Goal: Ask a question

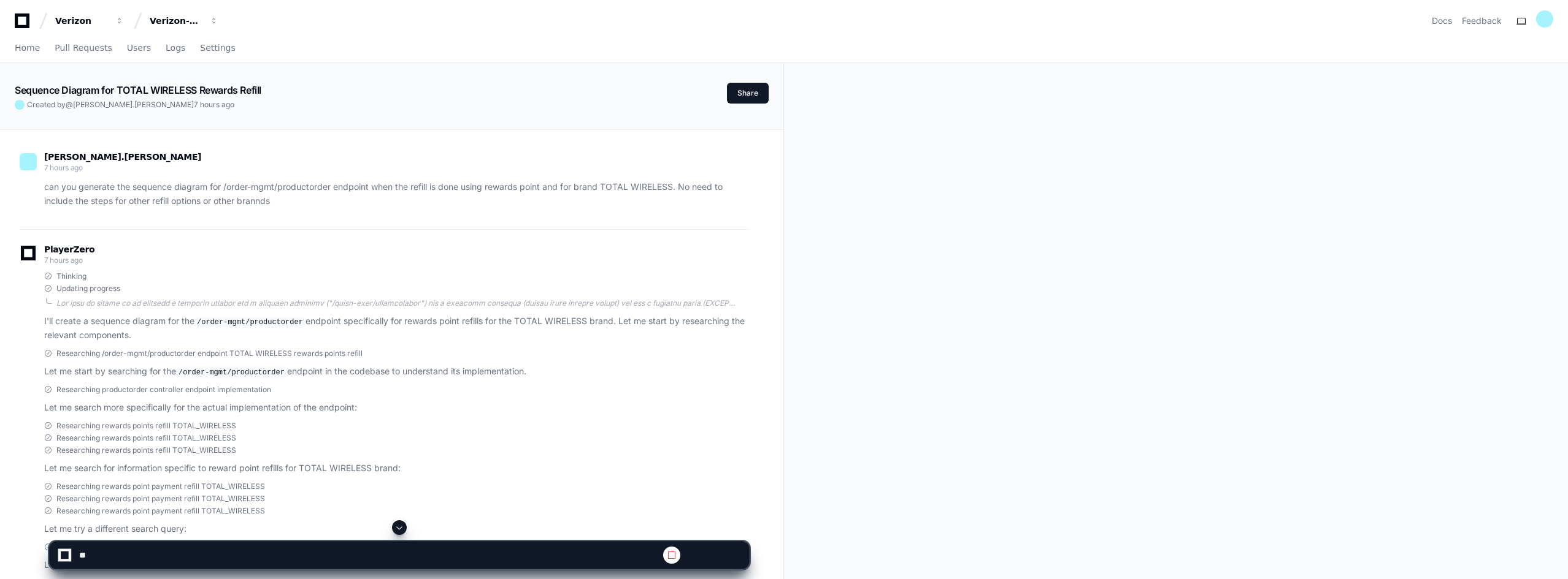
click at [401, 526] on span at bounding box center [399, 527] width 10 height 10
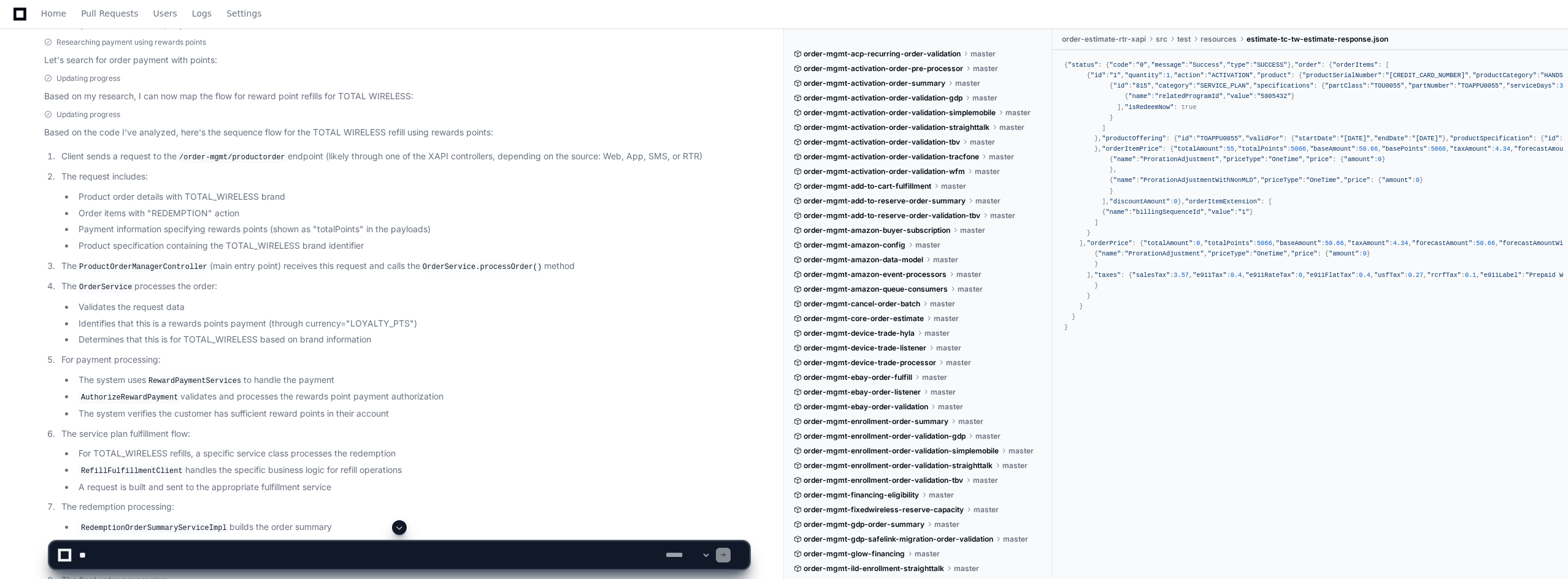
scroll to position [1164, 0]
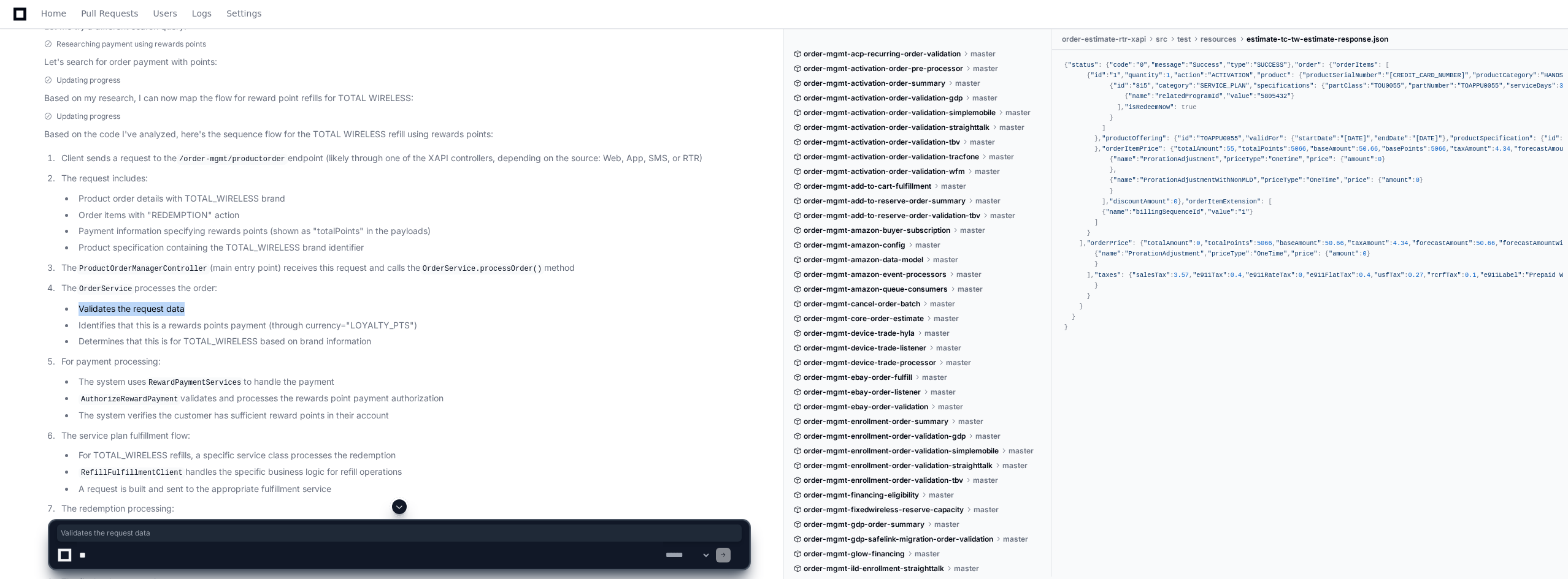
drag, startPoint x: 77, startPoint y: 301, endPoint x: 293, endPoint y: 292, distance: 216.2
click at [293, 292] on li "The OrderService processes the order: Validates the request data Identifies tha…" at bounding box center [403, 314] width 691 height 68
click at [161, 321] on li "Identifies that this is a rewards points payment (through currency="LOYALTY_PTS…" at bounding box center [412, 326] width 674 height 14
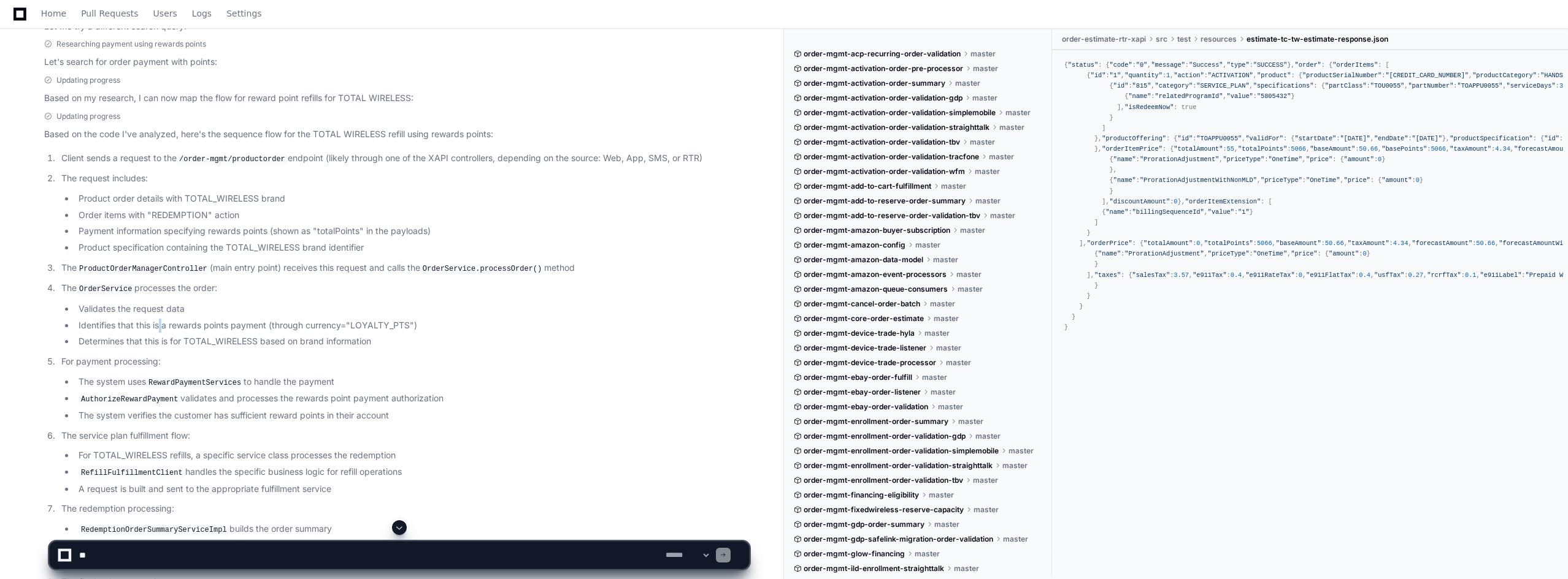
click at [161, 321] on li "Identifies that this is a rewards points payment (through currency="LOYALTY_PTS…" at bounding box center [412, 326] width 674 height 14
click at [312, 319] on li "Identifies that this is a rewards points payment (through currency="LOYALTY_PTS…" at bounding box center [412, 326] width 674 height 14
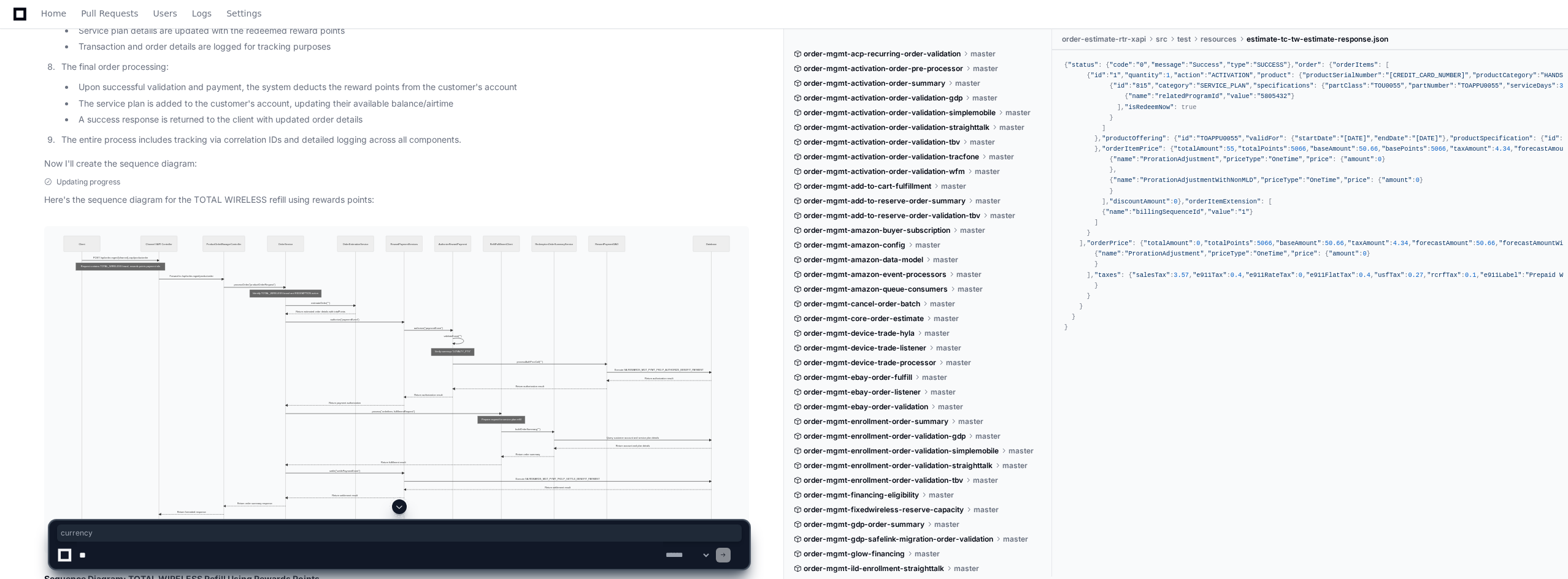
scroll to position [1716, 0]
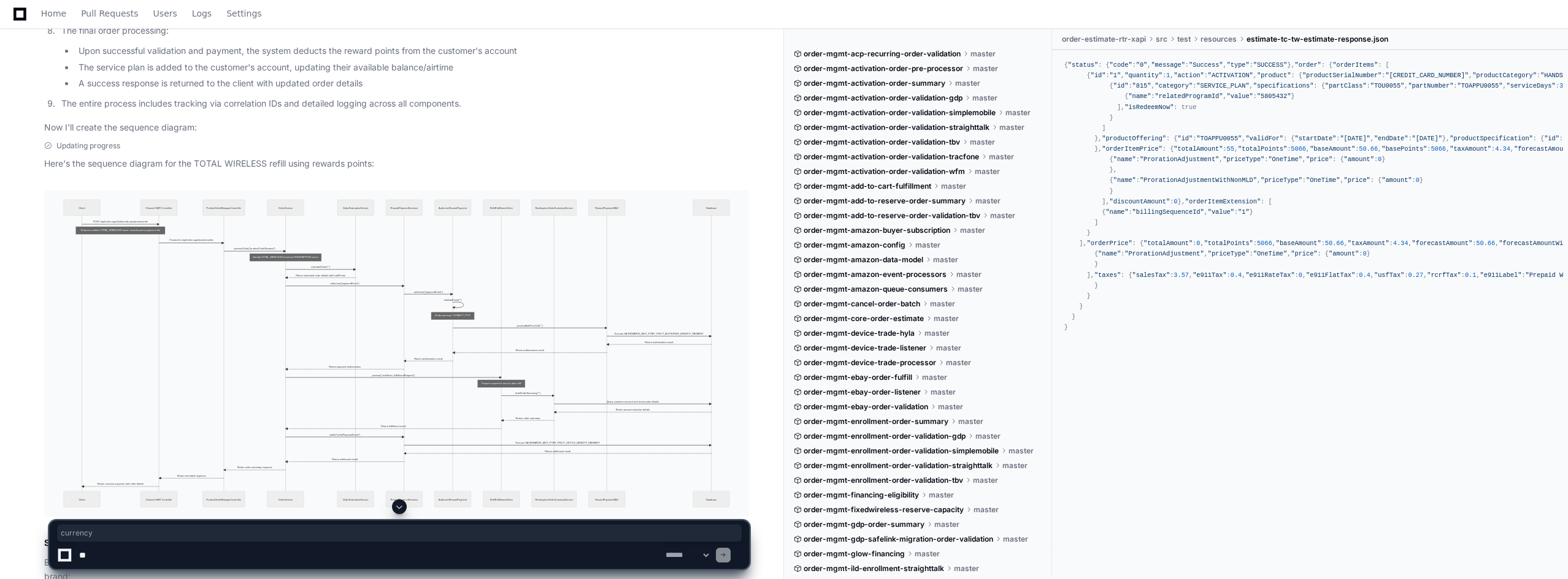
click at [168, 558] on textarea at bounding box center [369, 555] width 586 height 27
type textarea "**********"
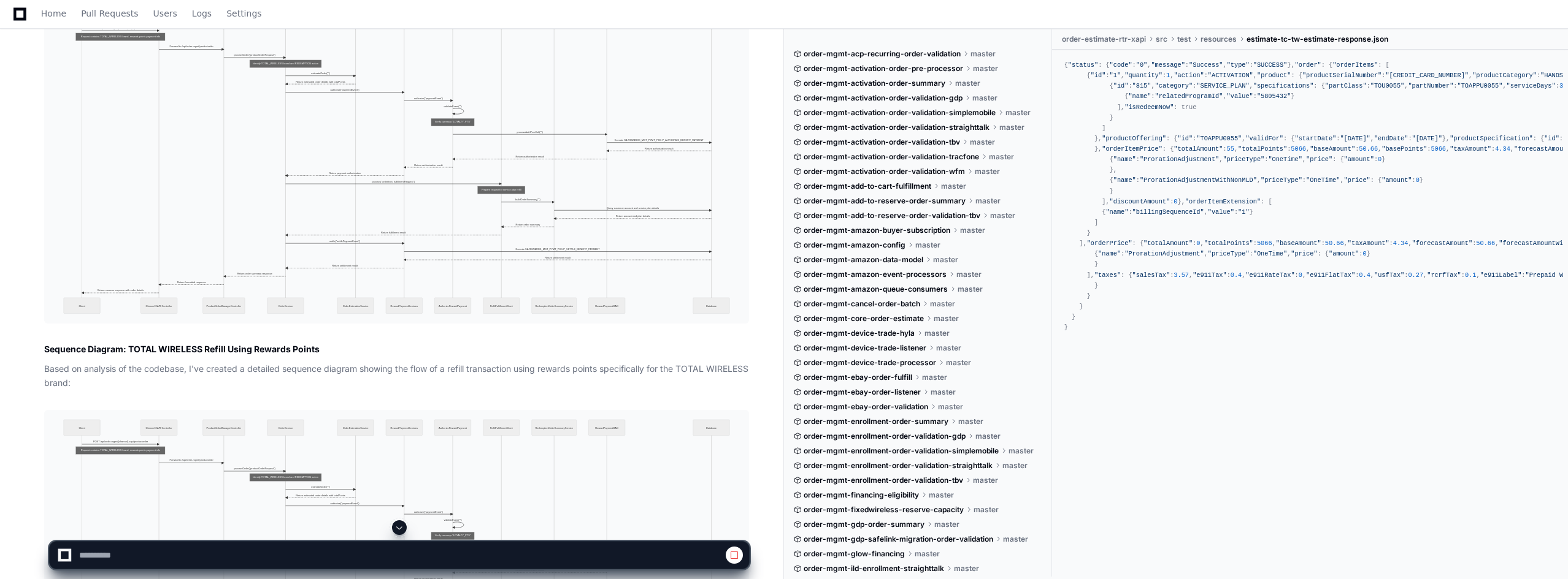
scroll to position [2023, 0]
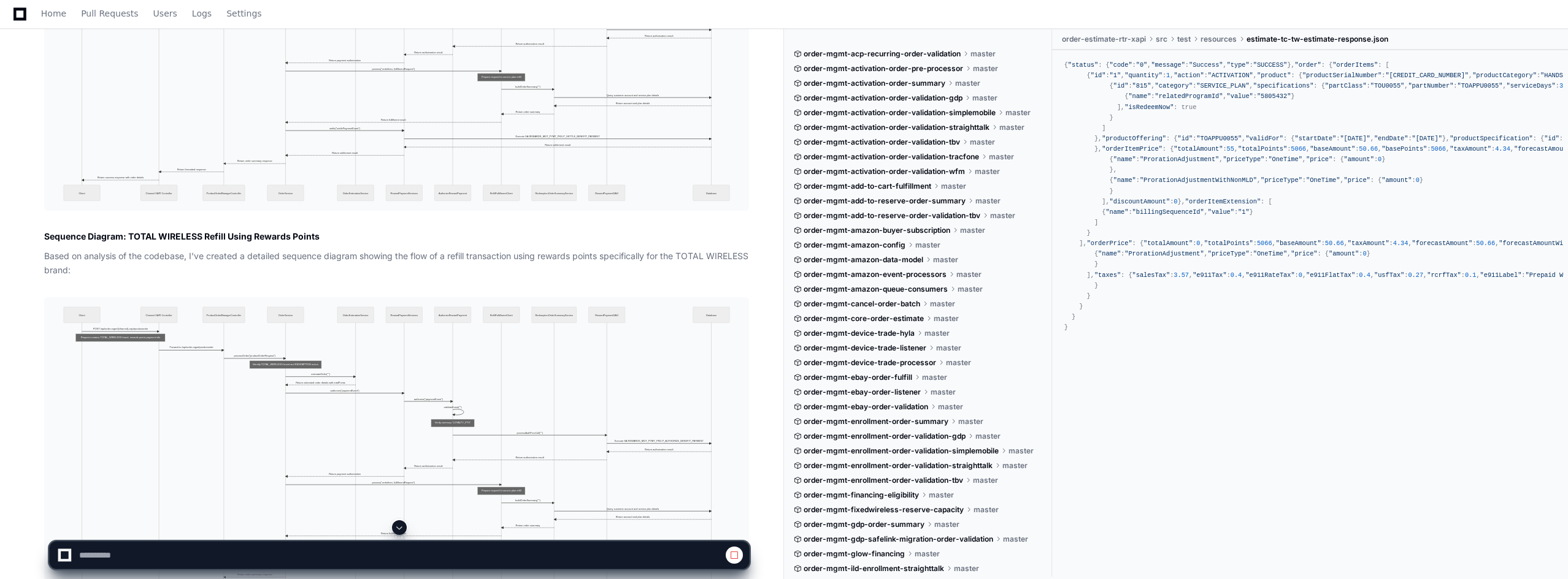
click at [736, 554] on span at bounding box center [734, 555] width 10 height 10
click at [734, 552] on span at bounding box center [734, 555] width 10 height 10
click at [181, 549] on textarea at bounding box center [369, 555] width 586 height 27
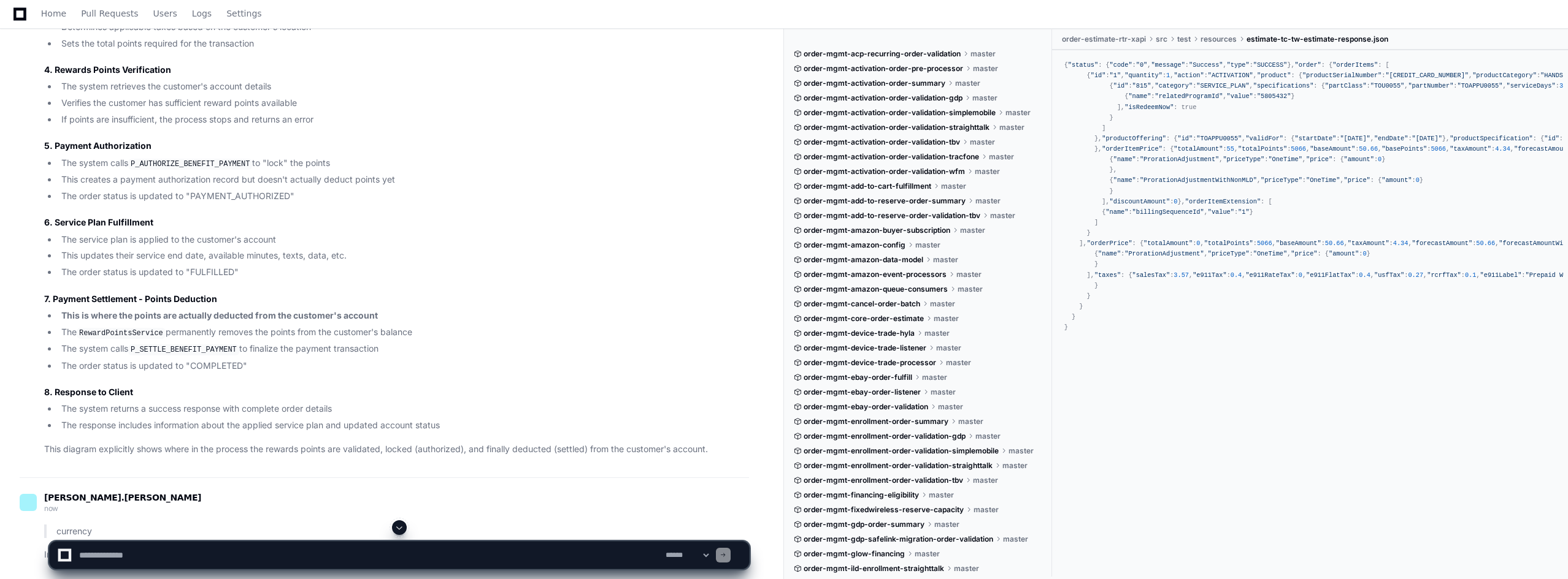
scroll to position [7302, 0]
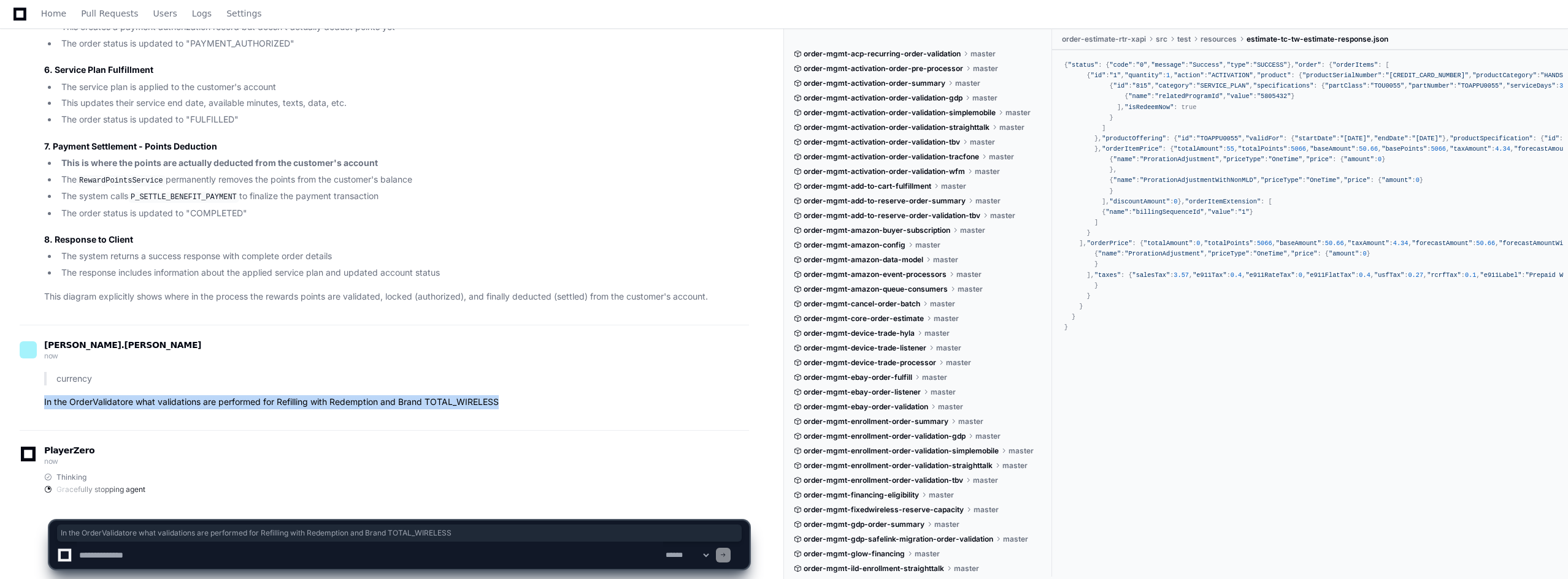
drag, startPoint x: 44, startPoint y: 391, endPoint x: 528, endPoint y: 381, distance: 484.1
click at [528, 381] on article "currency In the OrderValidatore what validations are performed for Refilling wi…" at bounding box center [396, 390] width 704 height 38
copy p "In the OrderValidatore what validations are performed for Refilling with Redemp…"
click at [136, 555] on textarea at bounding box center [369, 555] width 586 height 27
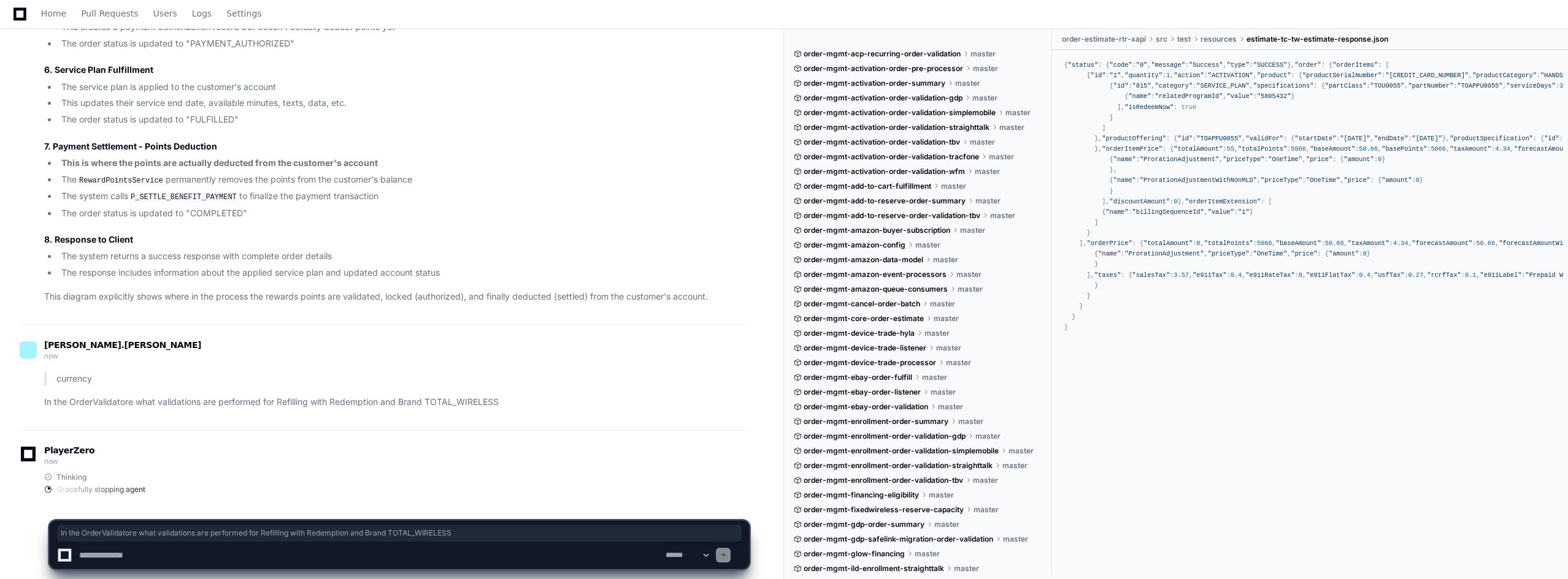
paste textarea "**********"
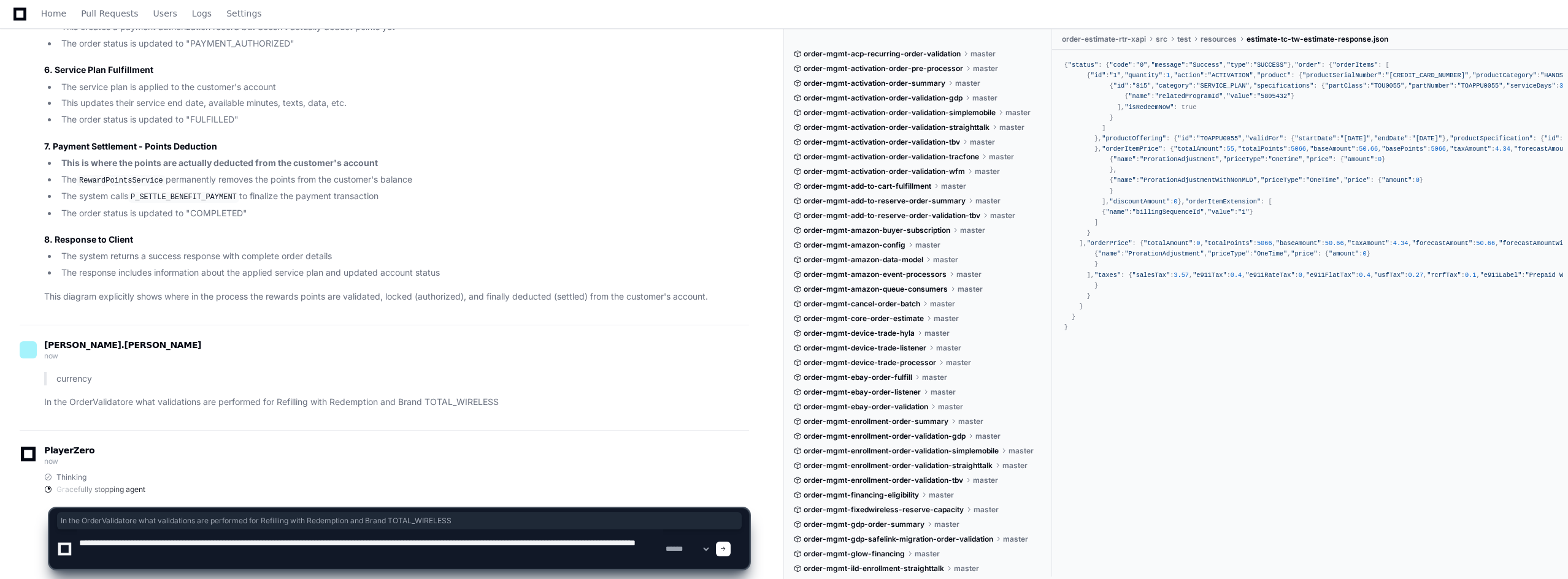
type textarea "**********"
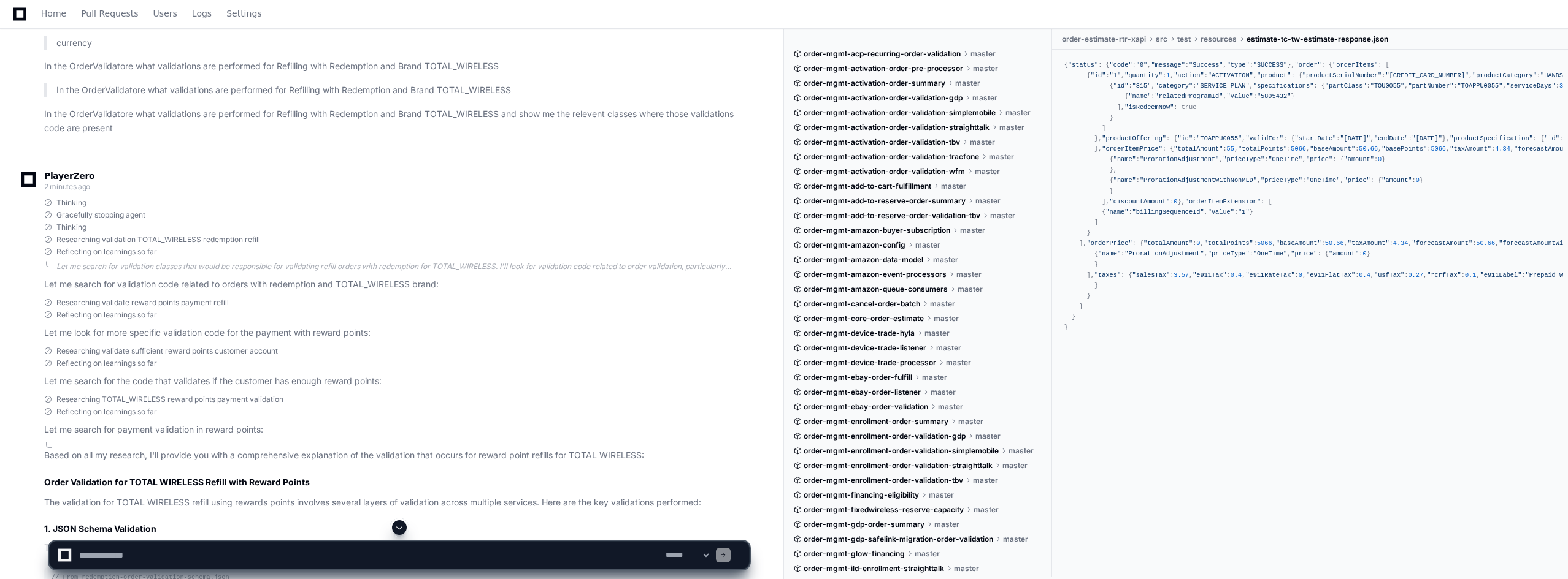
scroll to position [7747, 0]
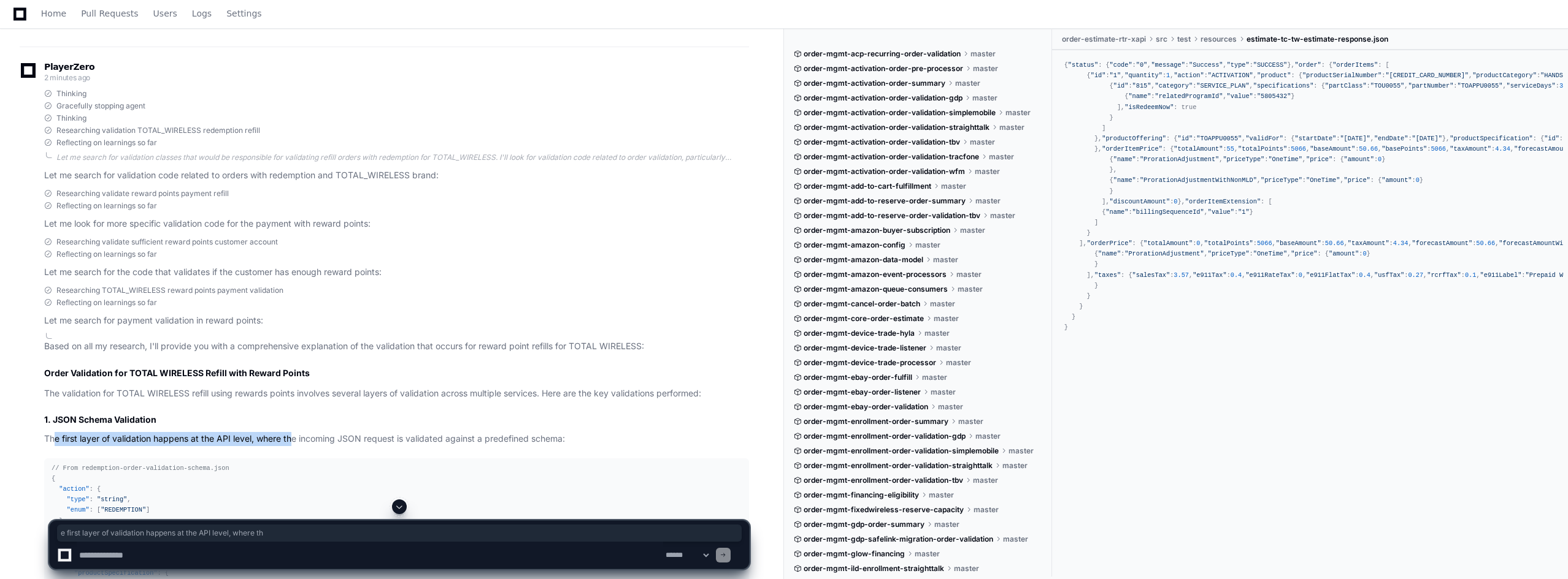
drag, startPoint x: 54, startPoint y: 425, endPoint x: 292, endPoint y: 428, distance: 238.0
click at [292, 432] on p "The first layer of validation happens at the API level, where the incoming JSON…" at bounding box center [396, 438] width 704 height 14
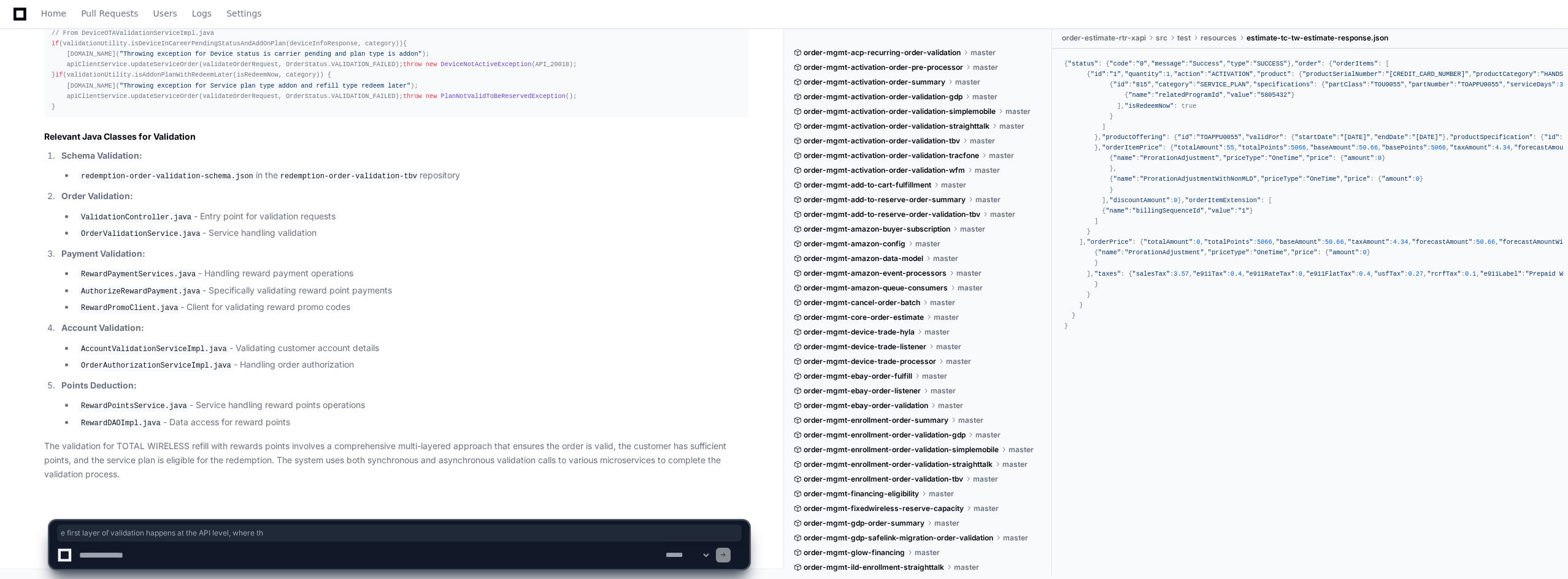
scroll to position [9953, 0]
click at [129, 564] on textarea at bounding box center [369, 555] width 586 height 27
type textarea "**********"
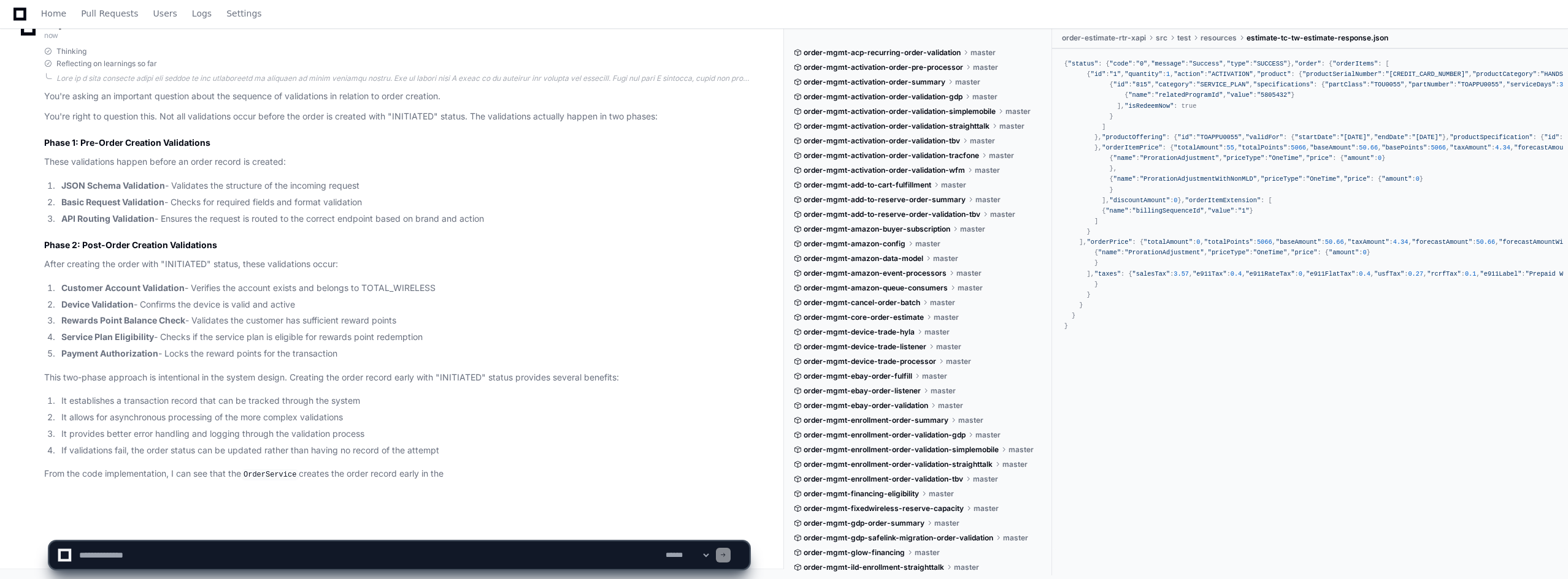
scroll to position [10542, 0]
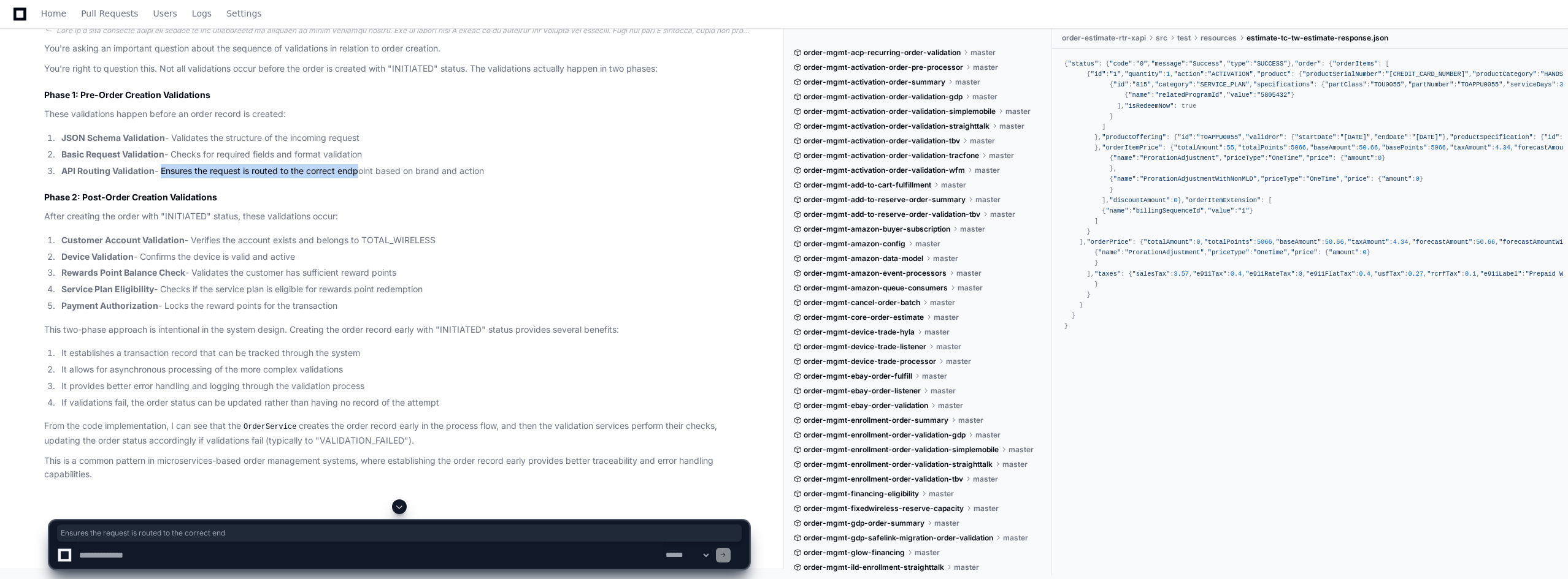
drag, startPoint x: 161, startPoint y: 228, endPoint x: 358, endPoint y: 224, distance: 197.0
click at [358, 179] on li "API Routing Validation - Ensures the request is routed to the correct endpoint …" at bounding box center [403, 171] width 691 height 14
click at [191, 552] on textarea at bounding box center [369, 555] width 586 height 27
type textarea "*"
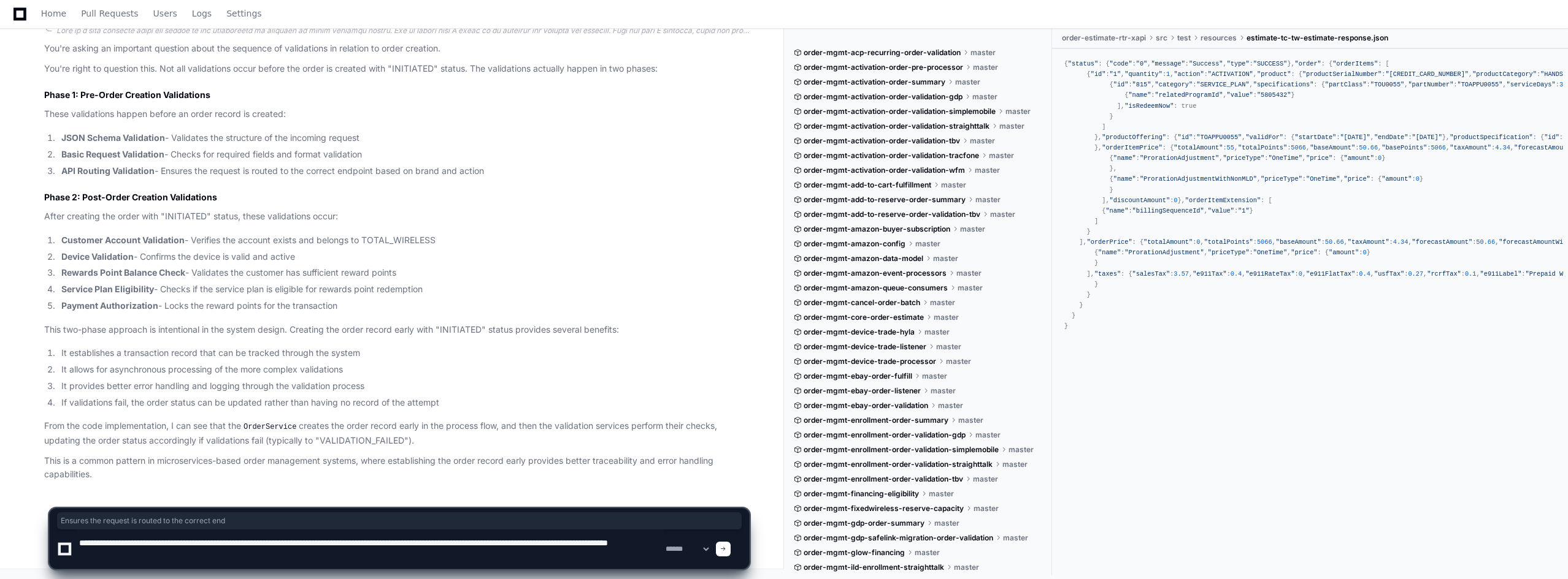
type textarea "**********"
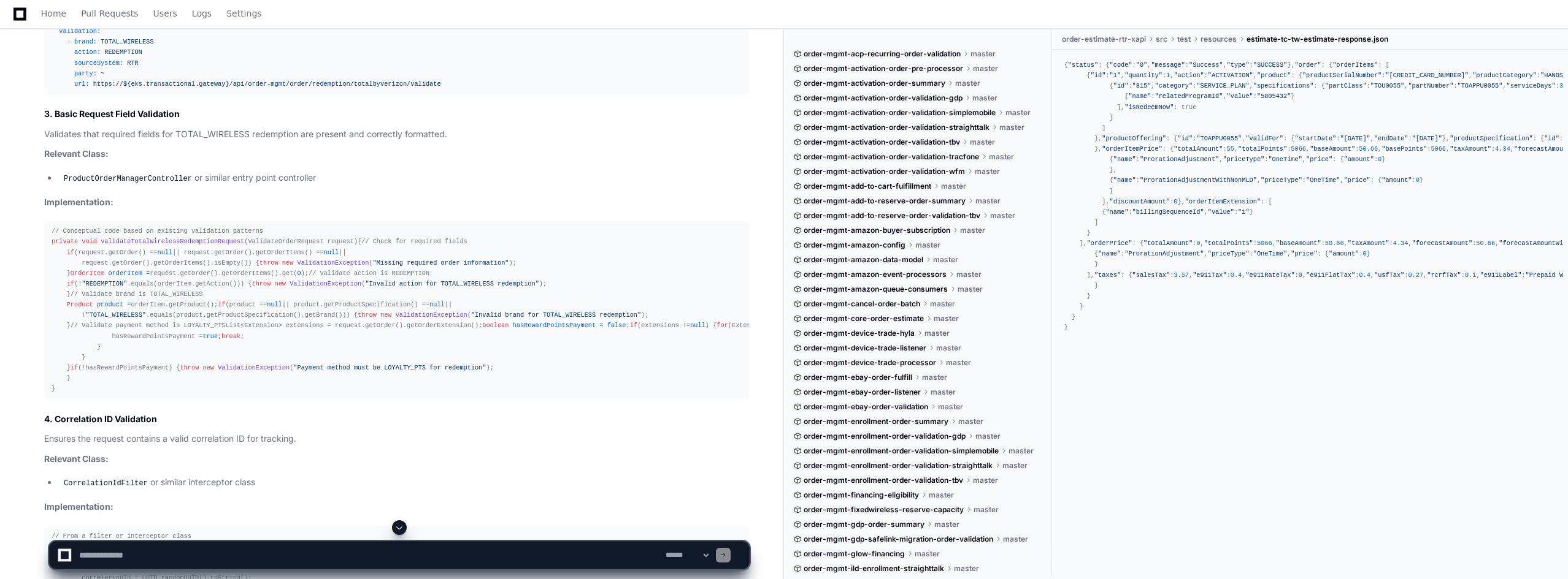
scroll to position [11707, 0]
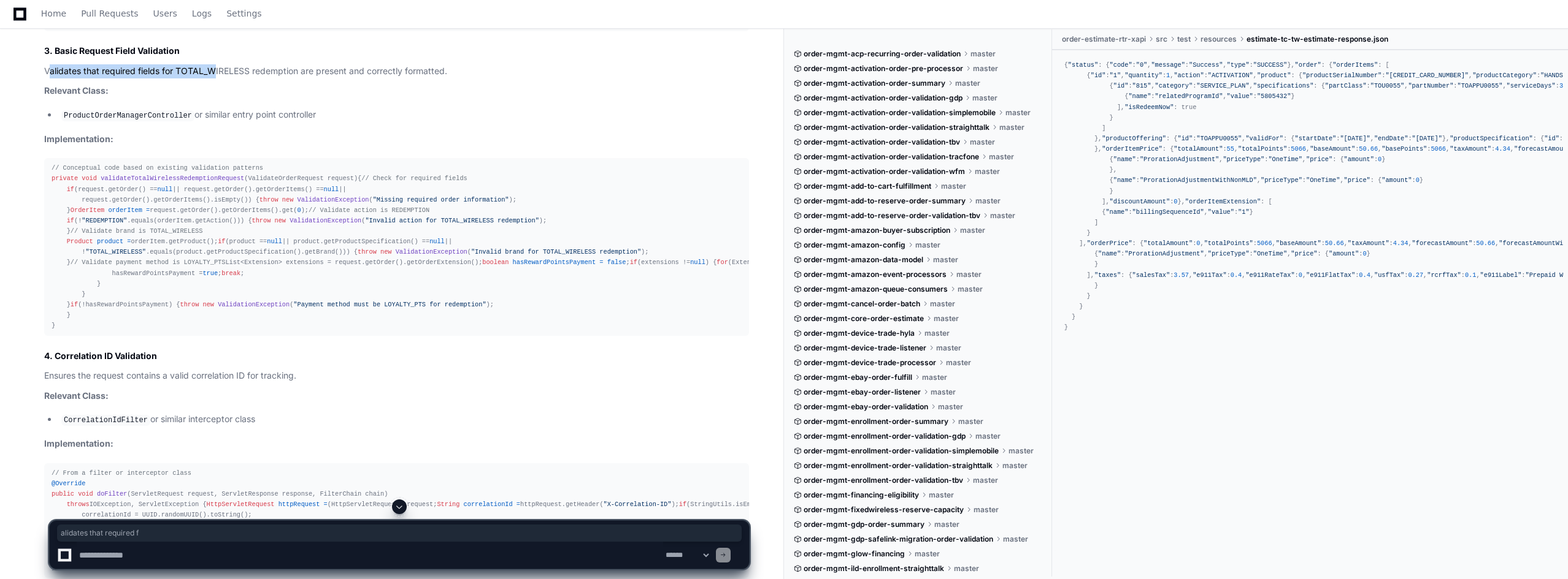
drag, startPoint x: 50, startPoint y: 368, endPoint x: 213, endPoint y: 368, distance: 163.0
click at [213, 79] on p "Validates that required fields for TOTAL_WIRELESS redemption are present and co…" at bounding box center [396, 71] width 704 height 14
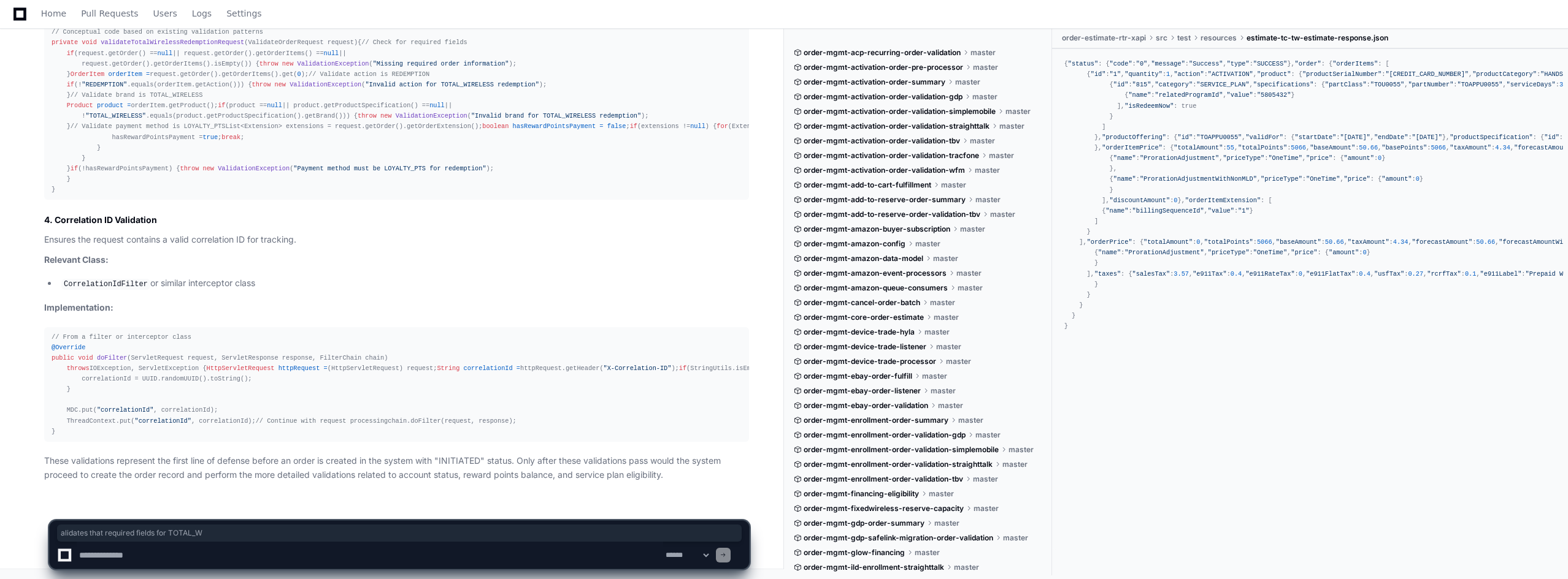
scroll to position [12453, 0]
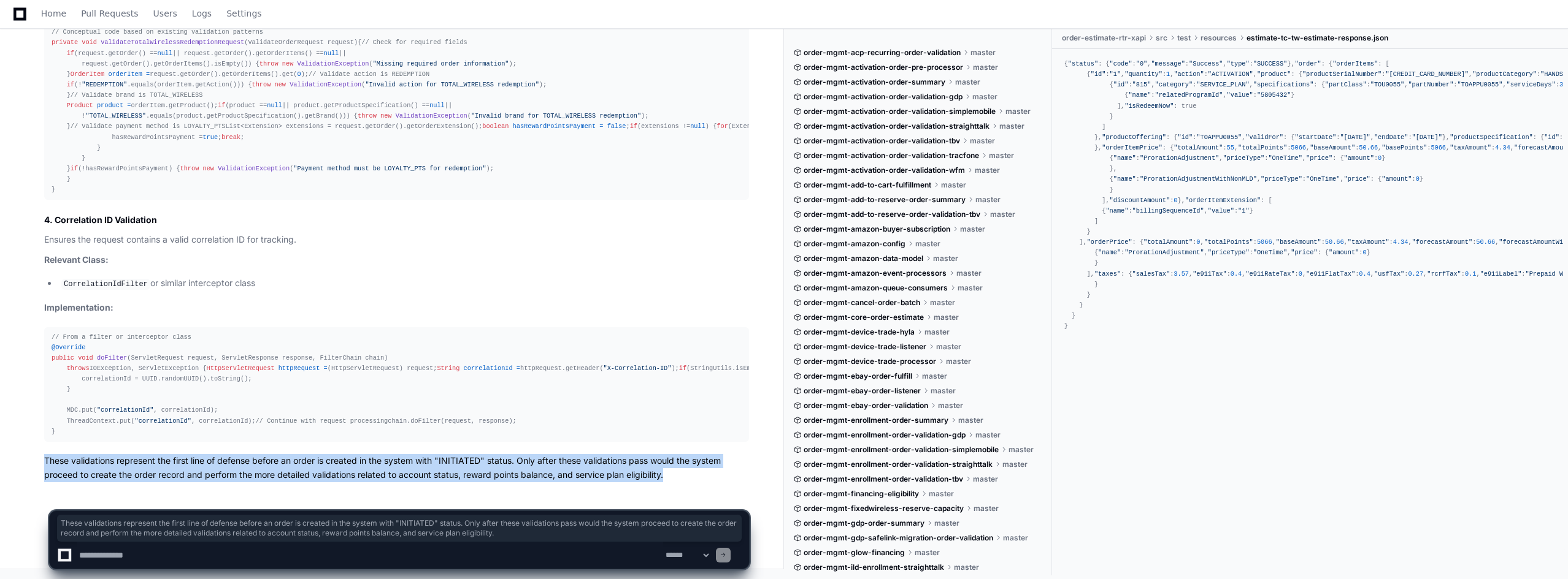
drag, startPoint x: 681, startPoint y: 474, endPoint x: 44, endPoint y: 460, distance: 637.2
